Goal: Task Accomplishment & Management: Manage account settings

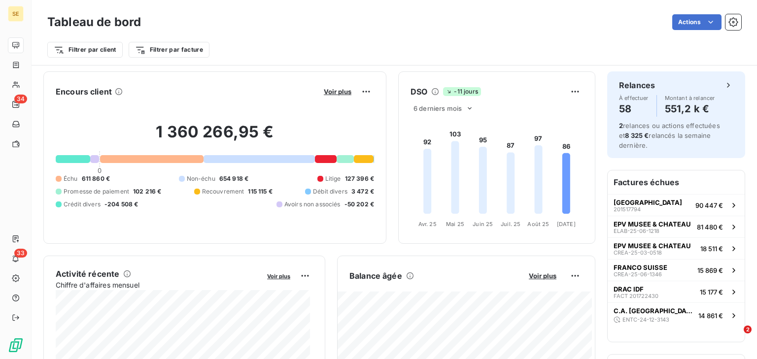
scroll to position [39, 0]
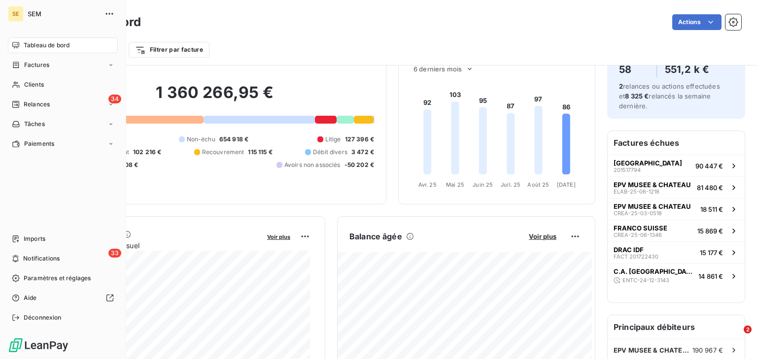
click at [23, 43] on div "Tableau de bord" at bounding box center [63, 45] width 110 height 16
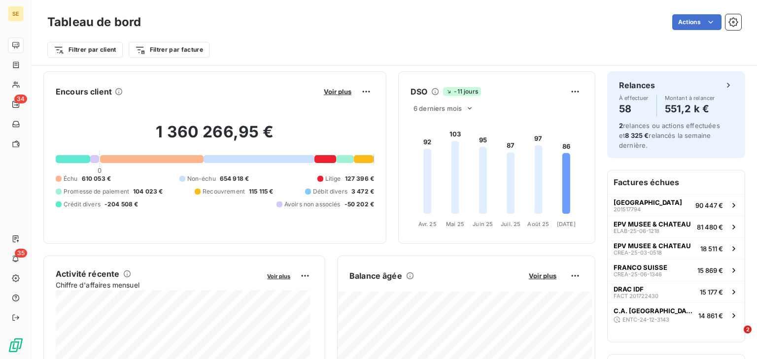
scroll to position [39, 0]
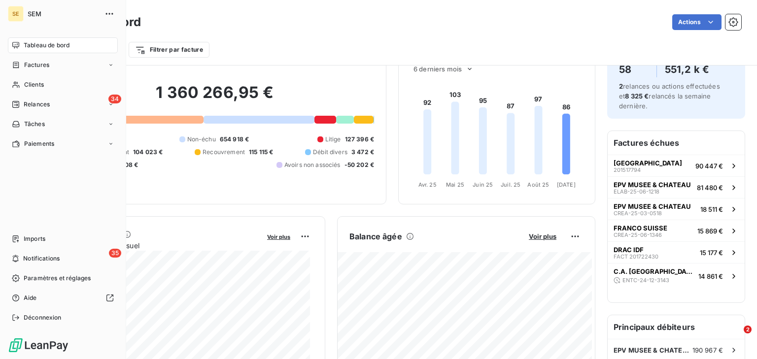
click at [32, 93] on nav "Tableau de bord Factures Clients 34 Relances Tâches Paiements" at bounding box center [63, 94] width 110 height 114
click at [34, 90] on div "Clients" at bounding box center [63, 85] width 110 height 16
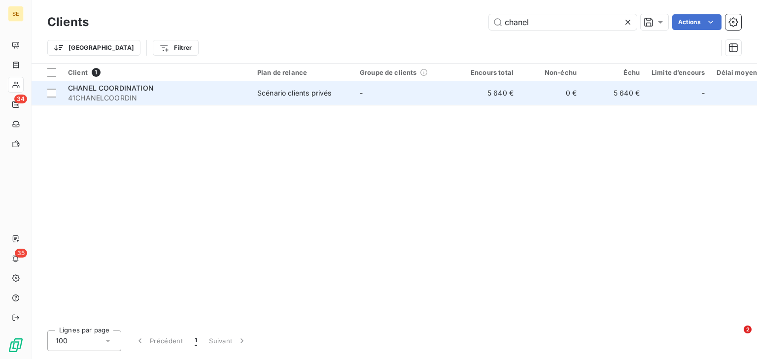
click at [201, 93] on span "41CHANELCOORDIN" at bounding box center [157, 98] width 178 height 10
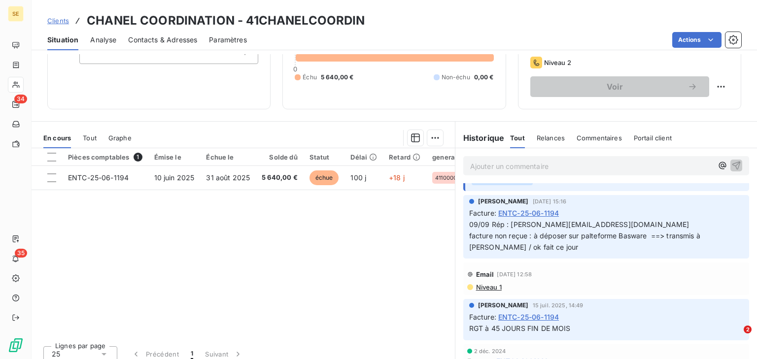
scroll to position [39, 0]
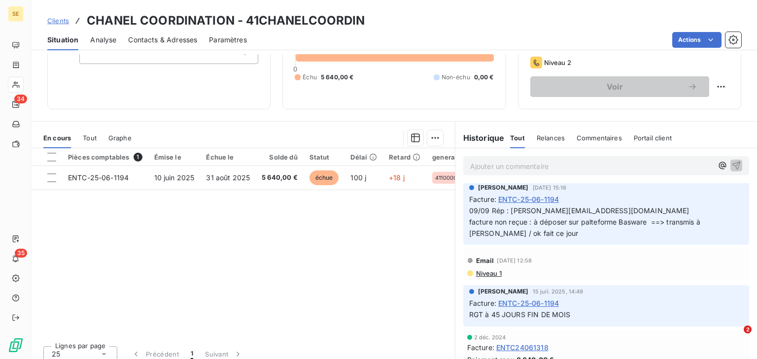
click at [476, 278] on span "Niveau 1" at bounding box center [488, 274] width 27 height 8
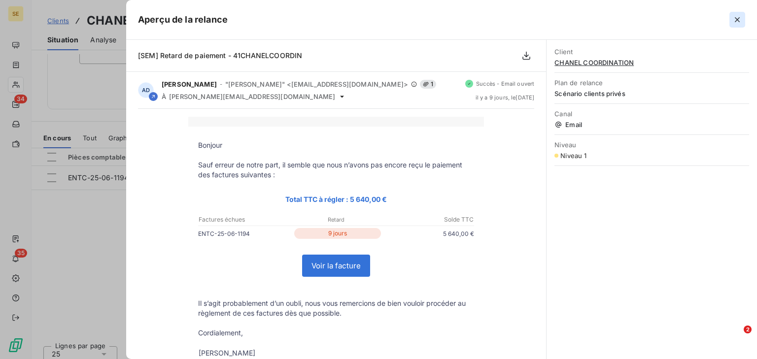
click at [735, 19] on icon "button" at bounding box center [738, 20] width 10 height 10
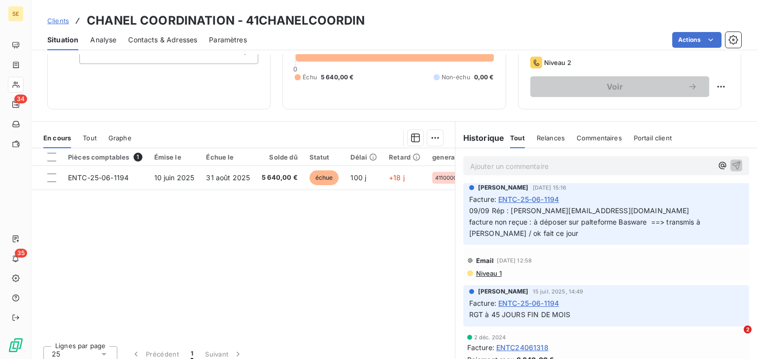
scroll to position [0, 0]
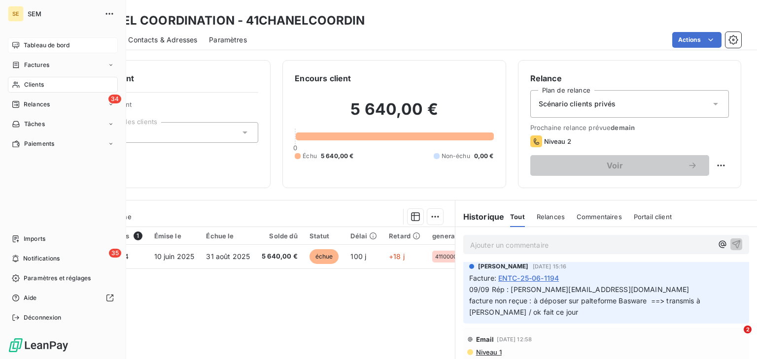
click at [24, 47] on span "Tableau de bord" at bounding box center [47, 45] width 46 height 9
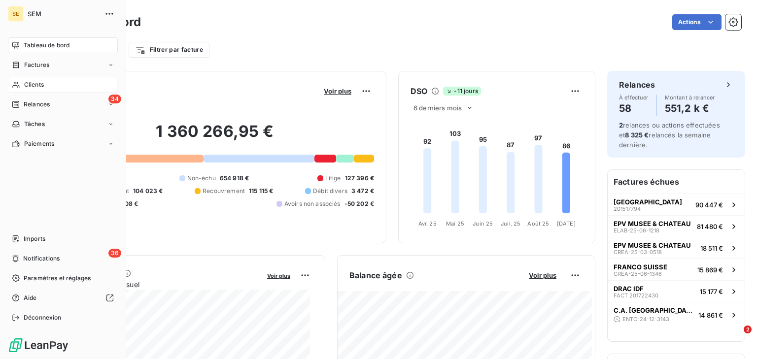
click at [26, 82] on span "Clients" at bounding box center [34, 84] width 20 height 9
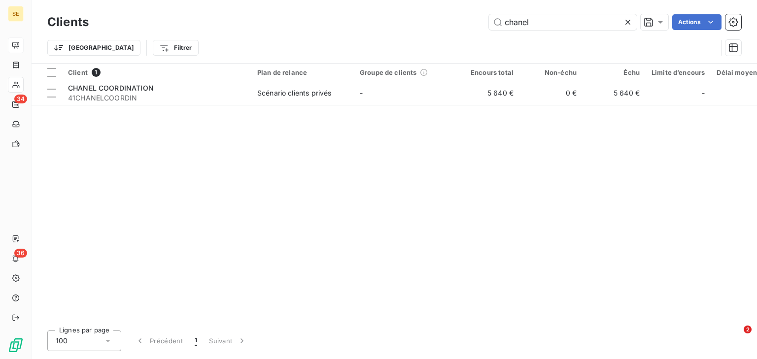
click at [628, 20] on icon at bounding box center [628, 22] width 10 height 10
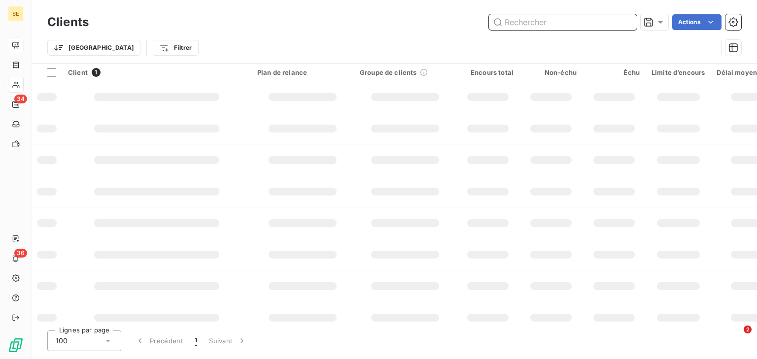
click at [546, 17] on input "text" at bounding box center [563, 22] width 148 height 16
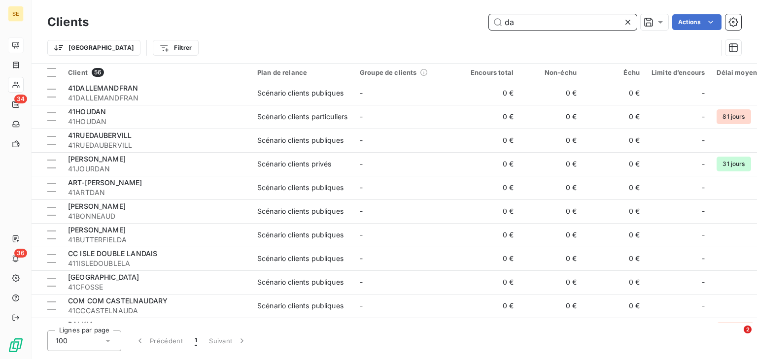
type input "d"
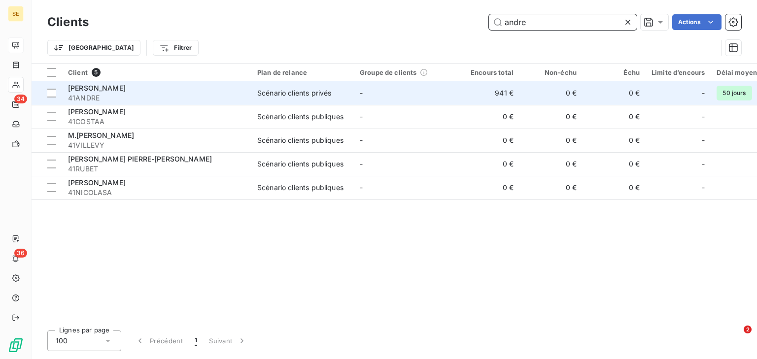
type input "andre"
click at [204, 94] on span "41ANDRE" at bounding box center [157, 98] width 178 height 10
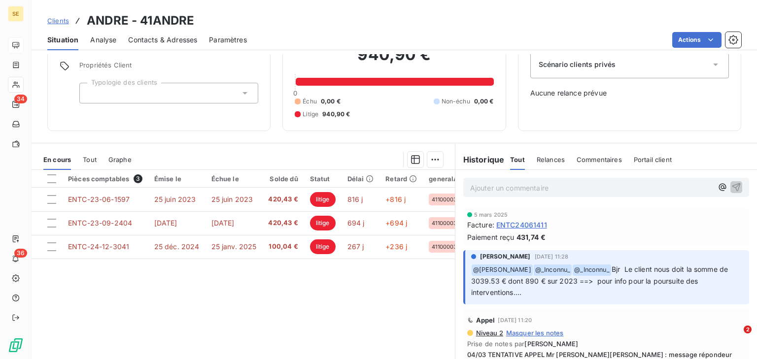
scroll to position [789, 0]
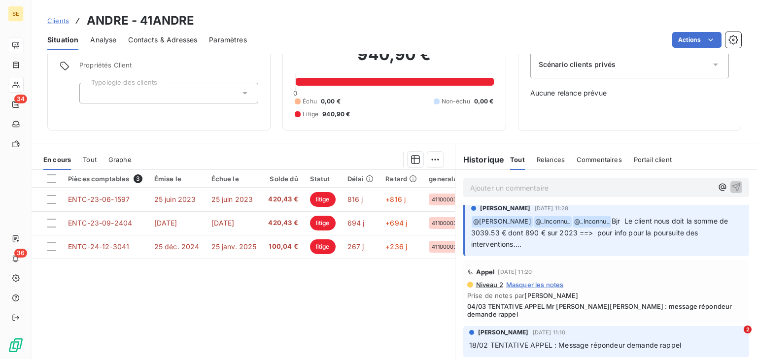
click at [521, 289] on span "Masquer les notes" at bounding box center [535, 285] width 58 height 8
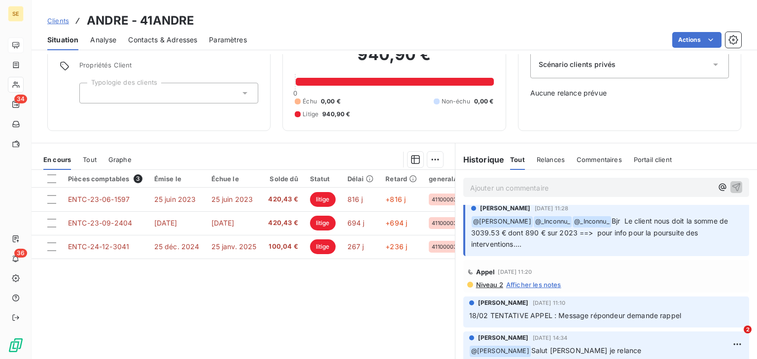
click at [521, 289] on span "Afficher les notes" at bounding box center [533, 285] width 55 height 8
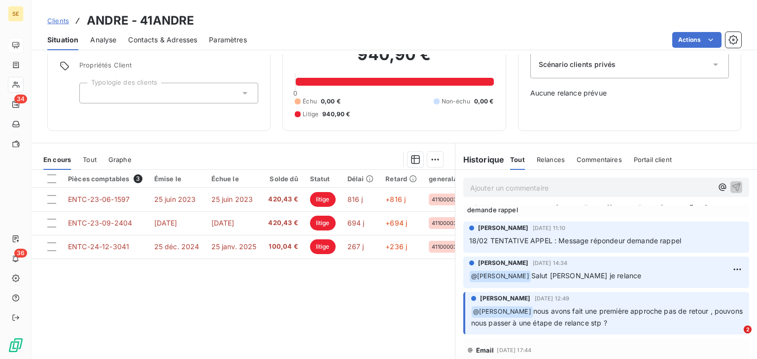
scroll to position [923, 0]
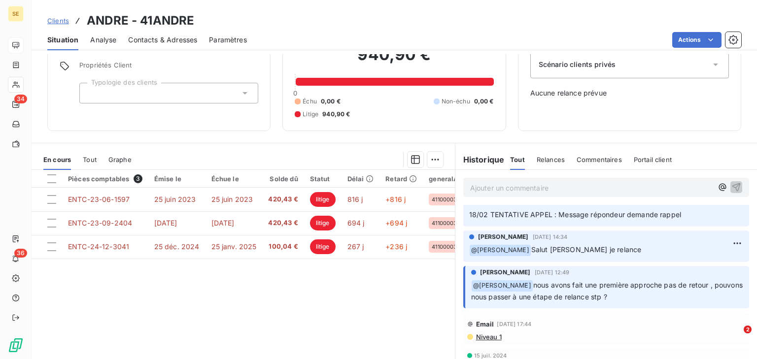
click at [482, 334] on span "Niveau 1" at bounding box center [488, 337] width 27 height 8
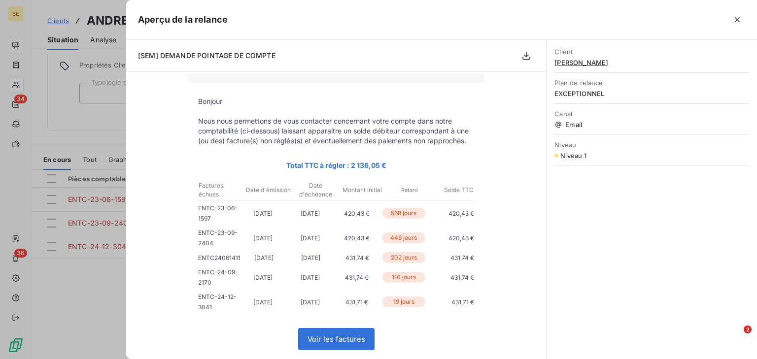
scroll to position [0, 0]
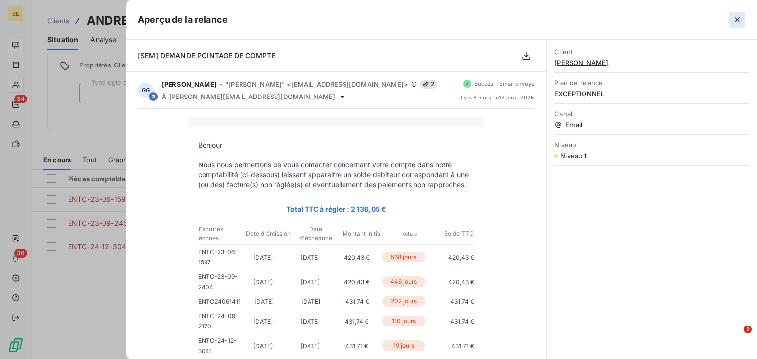
click at [738, 22] on icon "button" at bounding box center [738, 20] width 10 height 10
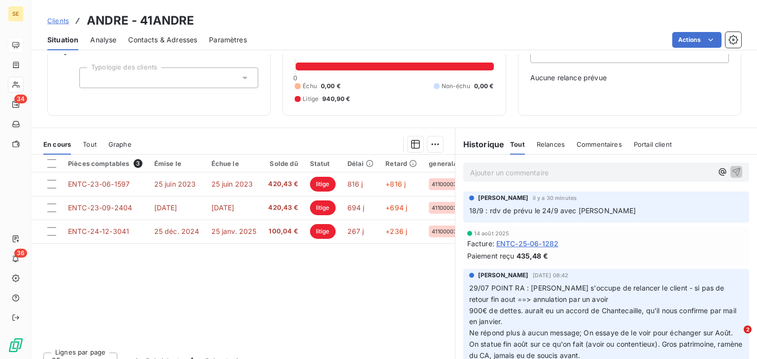
scroll to position [69, 0]
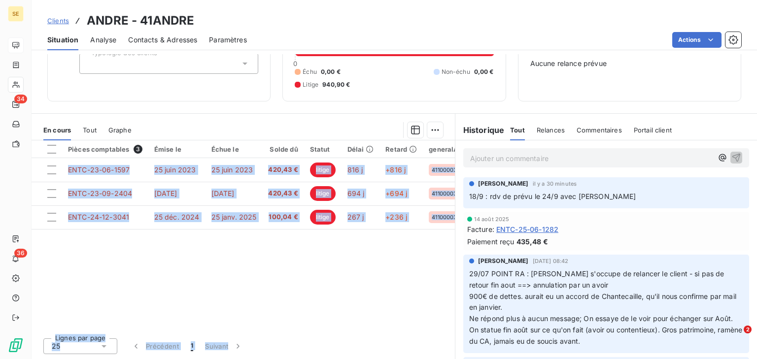
drag, startPoint x: 256, startPoint y: 325, endPoint x: 383, endPoint y: 333, distance: 127.5
click at [383, 333] on div "Pièces comptables 3 Émise le Échue le Solde dû Statut Délai Retard generalAccou…" at bounding box center [244, 250] width 424 height 219
click at [348, 316] on div "Pièces comptables 3 Émise le Échue le Solde dû Statut Délai Retard generalAccou…" at bounding box center [244, 236] width 424 height 190
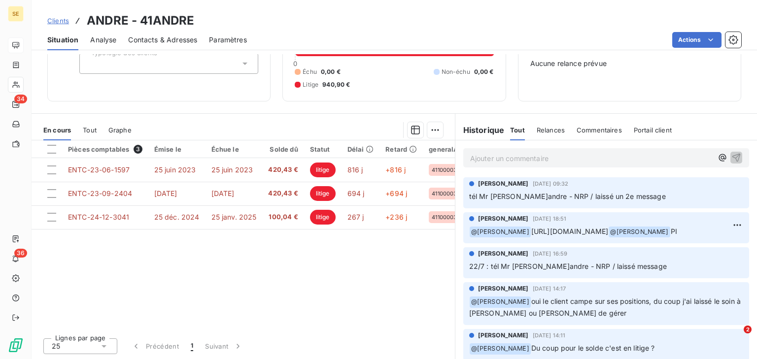
drag, startPoint x: 501, startPoint y: 243, endPoint x: 532, endPoint y: 231, distance: 33.9
click at [532, 231] on span "[URL][DOMAIN_NAME]" at bounding box center [570, 231] width 77 height 8
copy span "[URL][DOMAIN_NAME]"
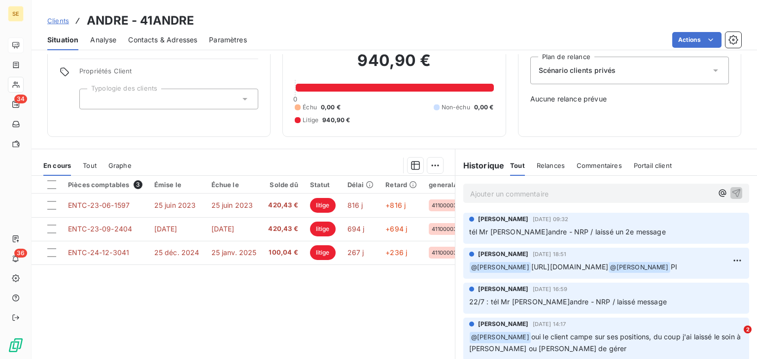
scroll to position [0, 0]
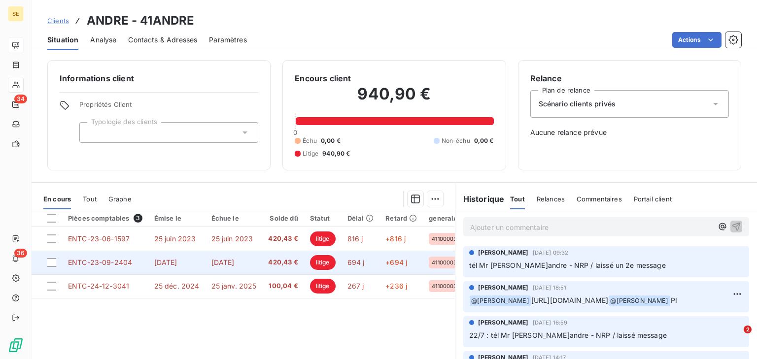
click at [201, 259] on td "[DATE]" at bounding box center [176, 263] width 57 height 24
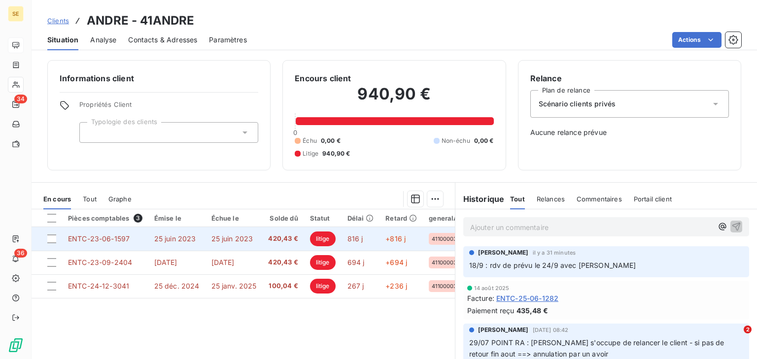
click at [198, 242] on td "25 juin 2023" at bounding box center [176, 239] width 57 height 24
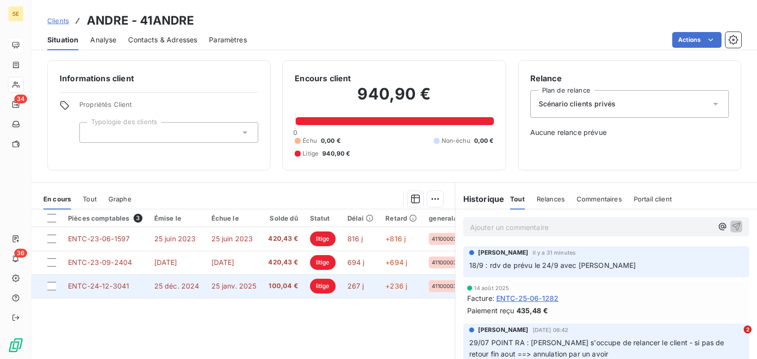
click at [181, 289] on span "25 déc. 2024" at bounding box center [176, 286] width 45 height 8
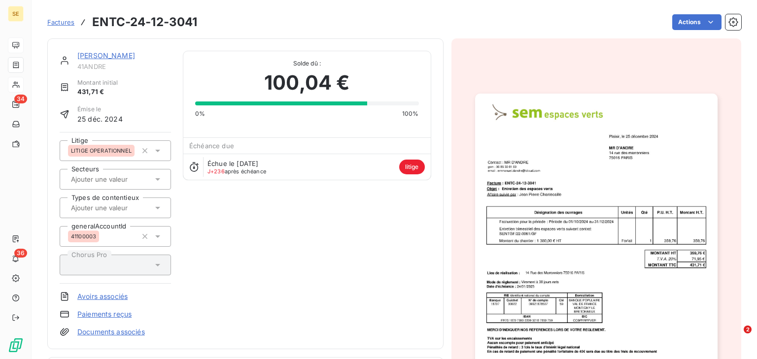
click at [615, 182] on img "button" at bounding box center [596, 265] width 243 height 343
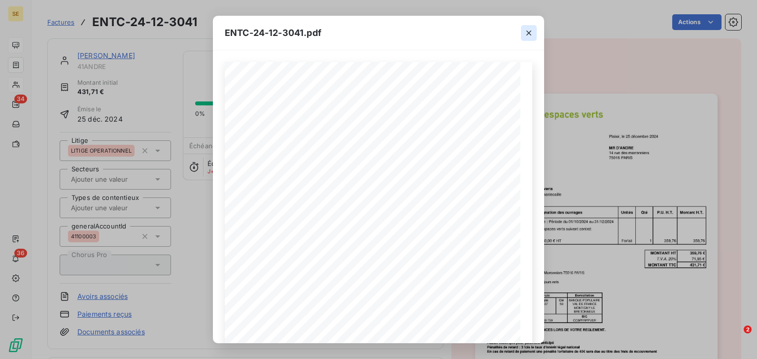
click at [531, 27] on button "button" at bounding box center [529, 33] width 16 height 16
